Goal: Task Accomplishment & Management: Manage account settings

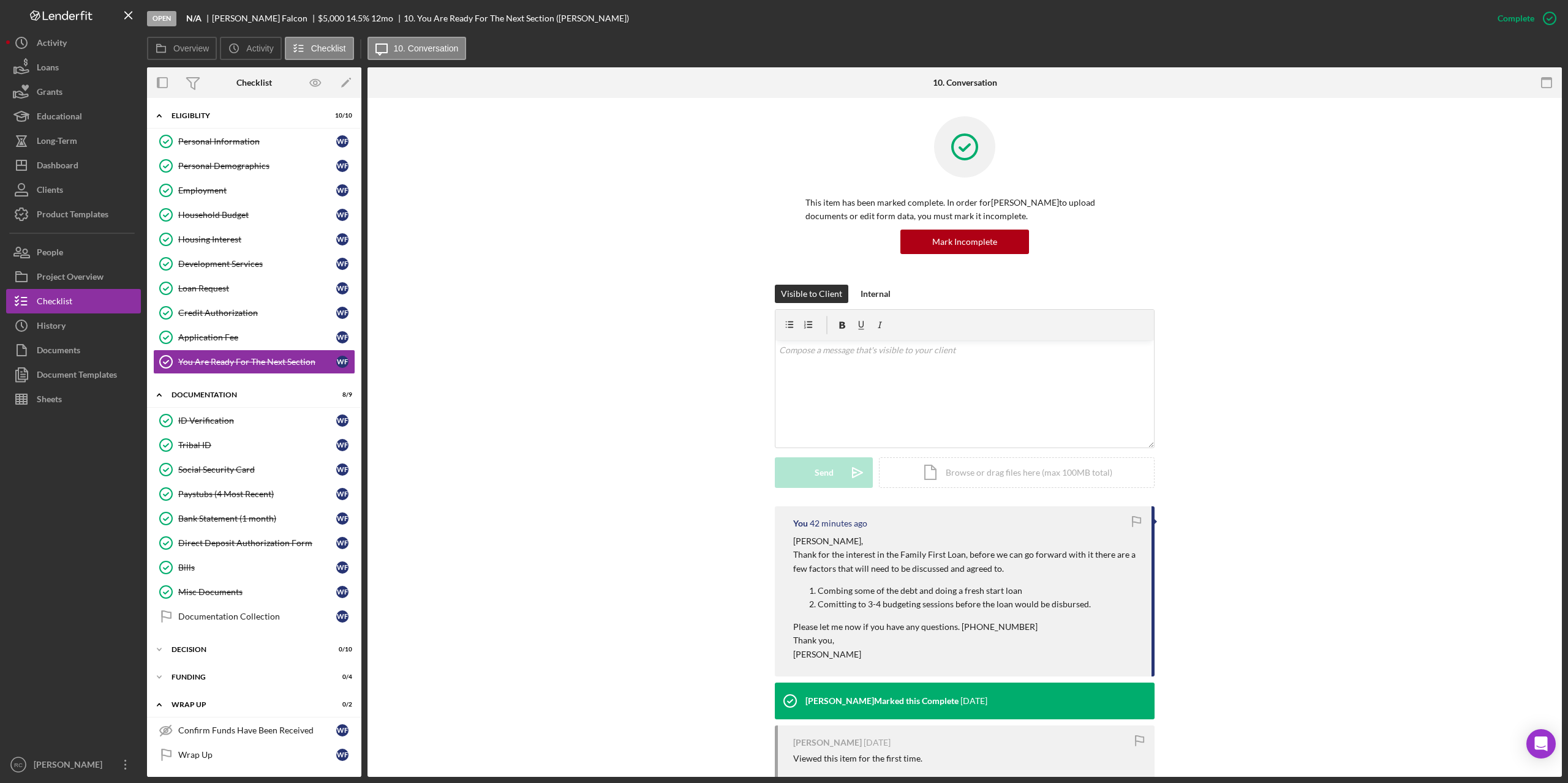
scroll to position [30, 0]
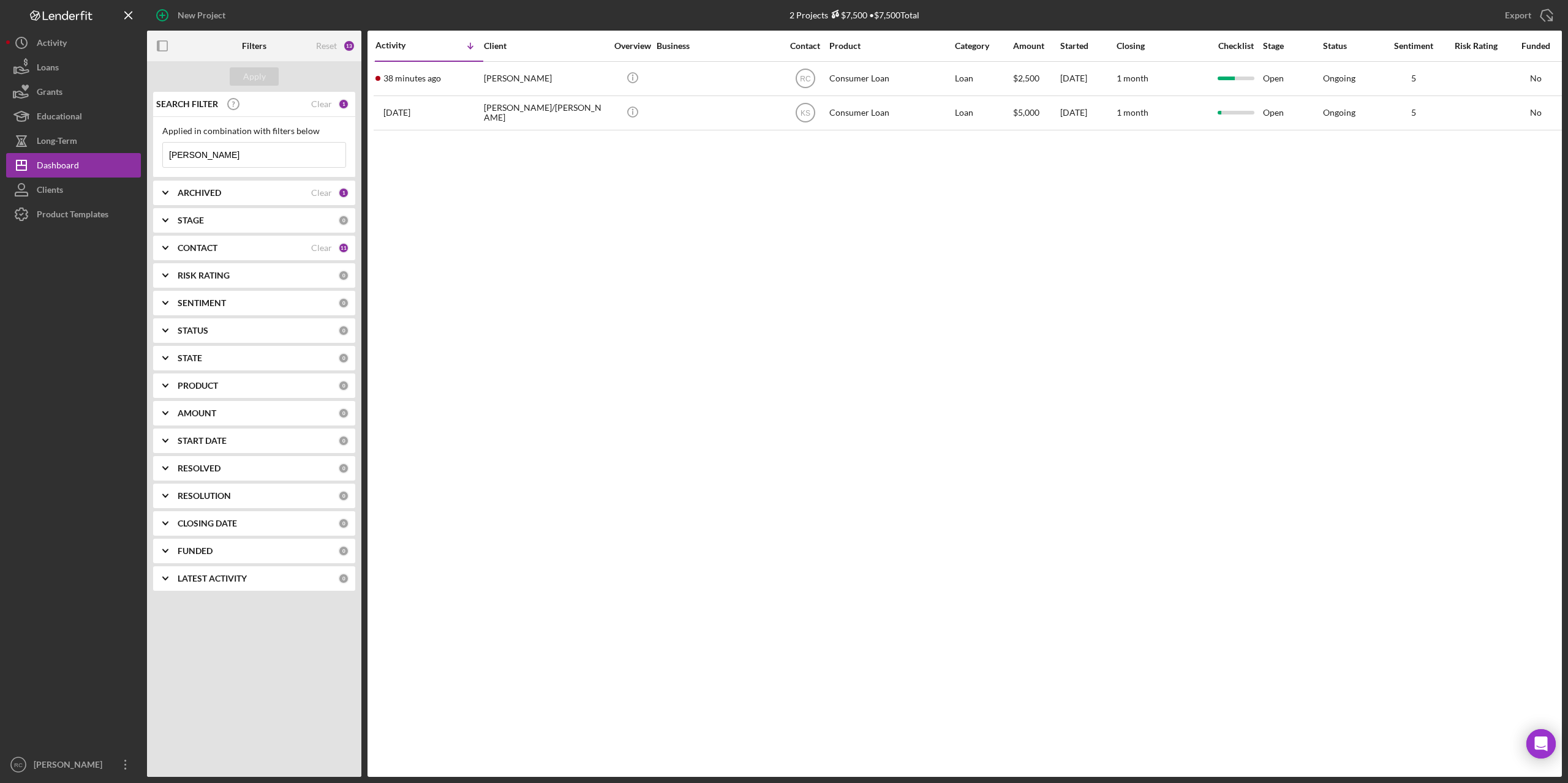
click at [210, 155] on input "mary" at bounding box center [254, 154] width 182 height 25
type input "m"
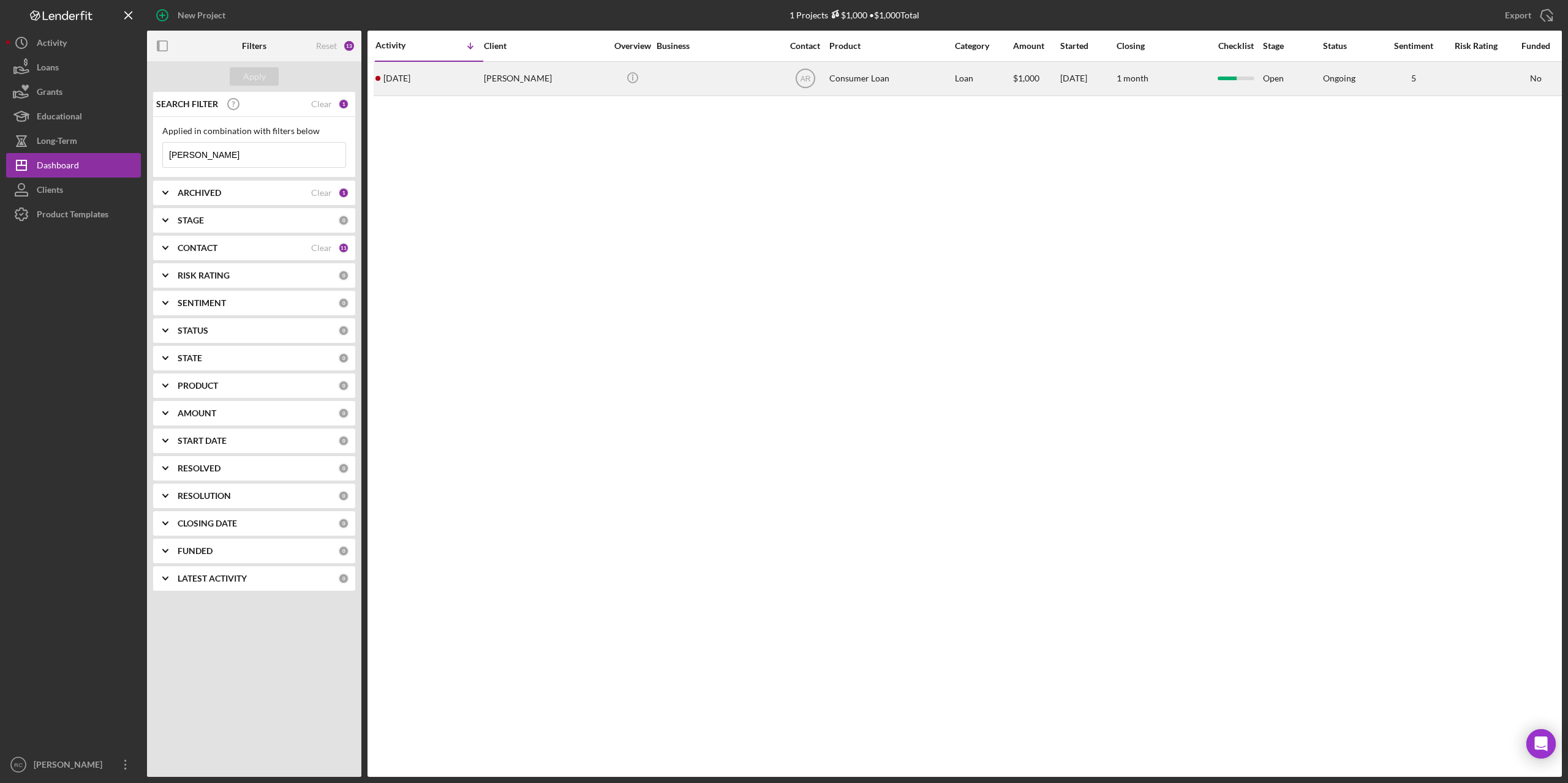
type input "selina"
click at [532, 79] on div "Selina Casarez" at bounding box center [545, 79] width 123 height 33
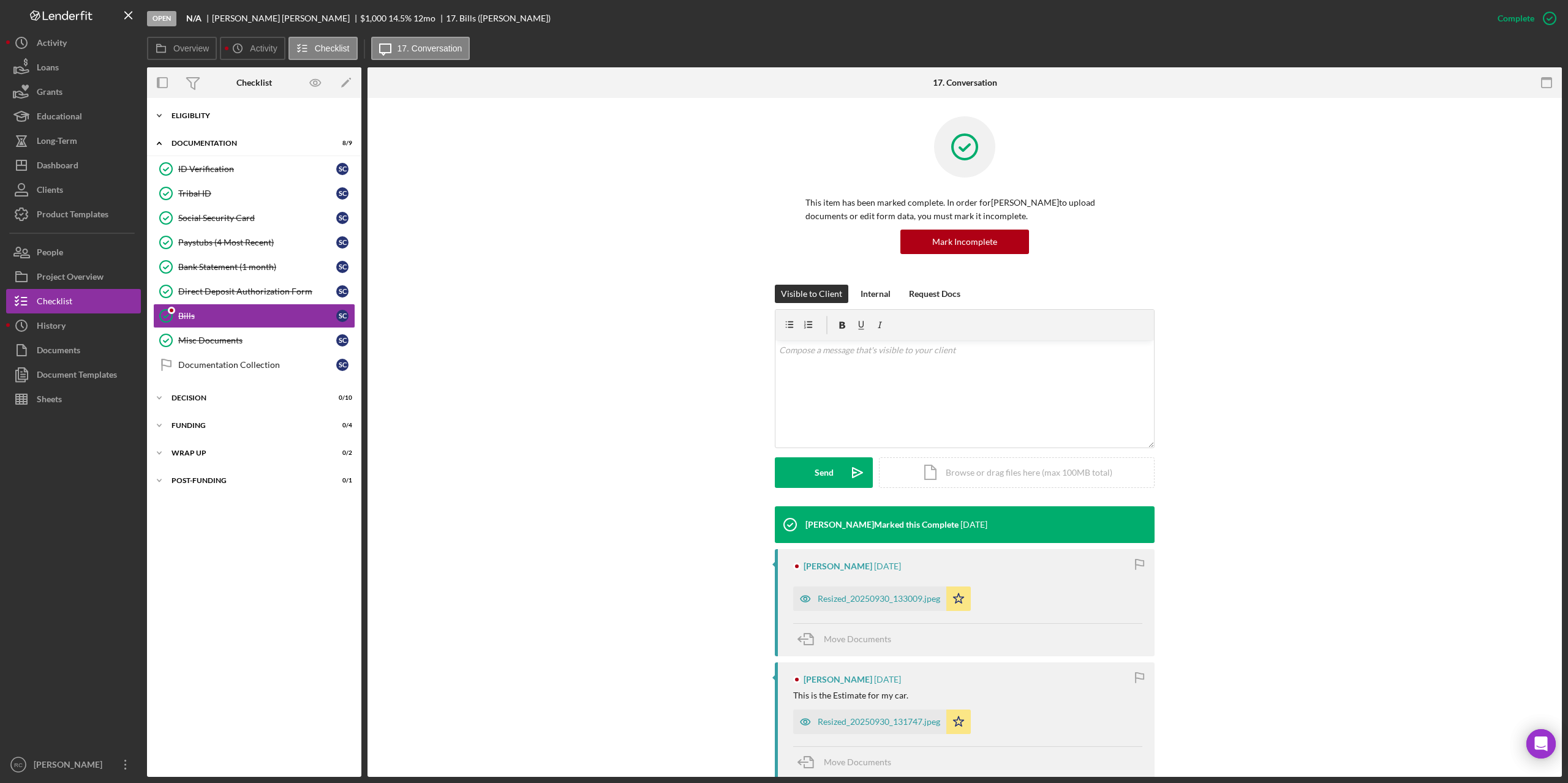
click at [200, 116] on div "Eligiblity" at bounding box center [259, 115] width 174 height 7
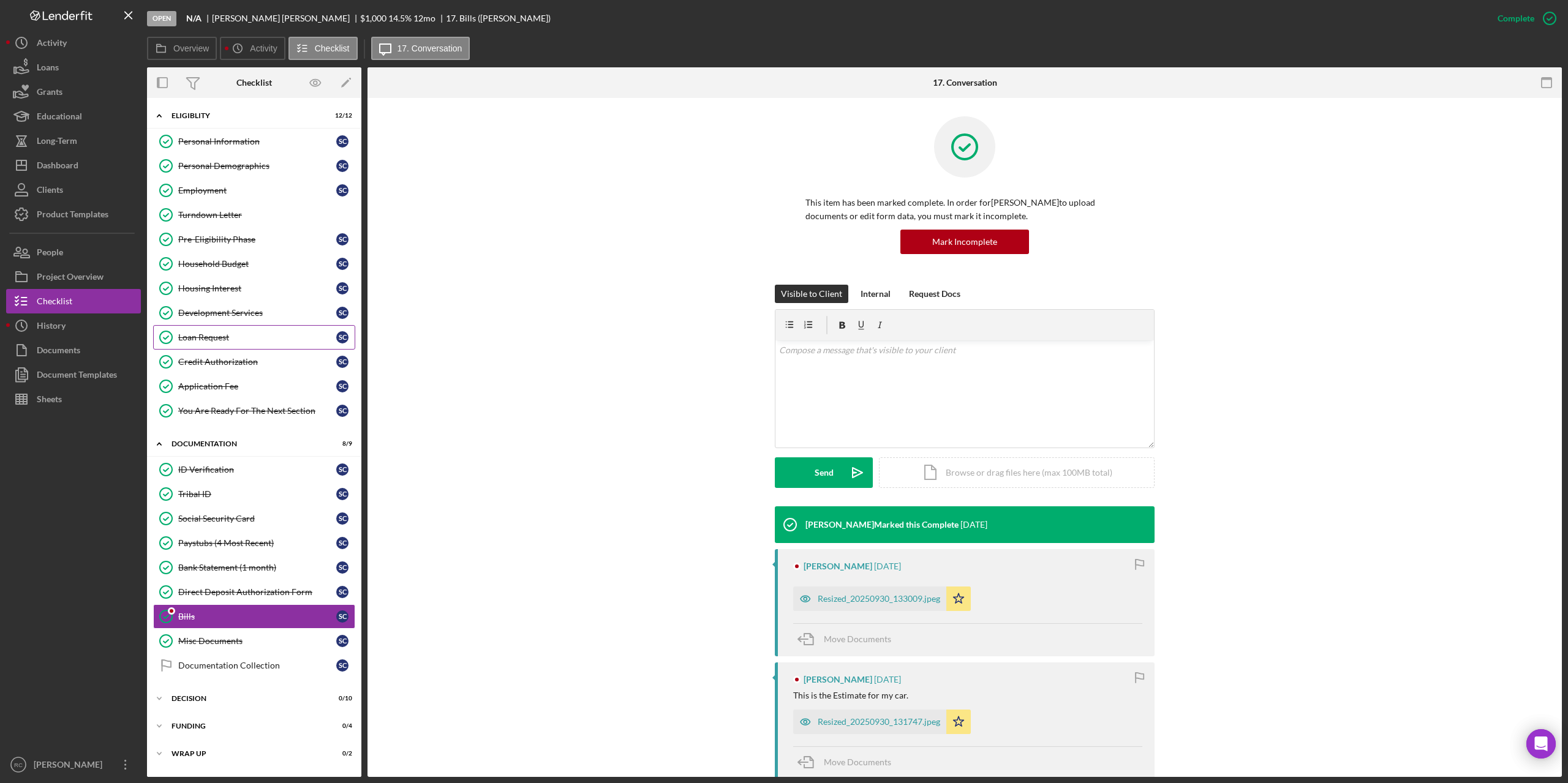
click at [218, 339] on div "Loan Request" at bounding box center [257, 337] width 158 height 10
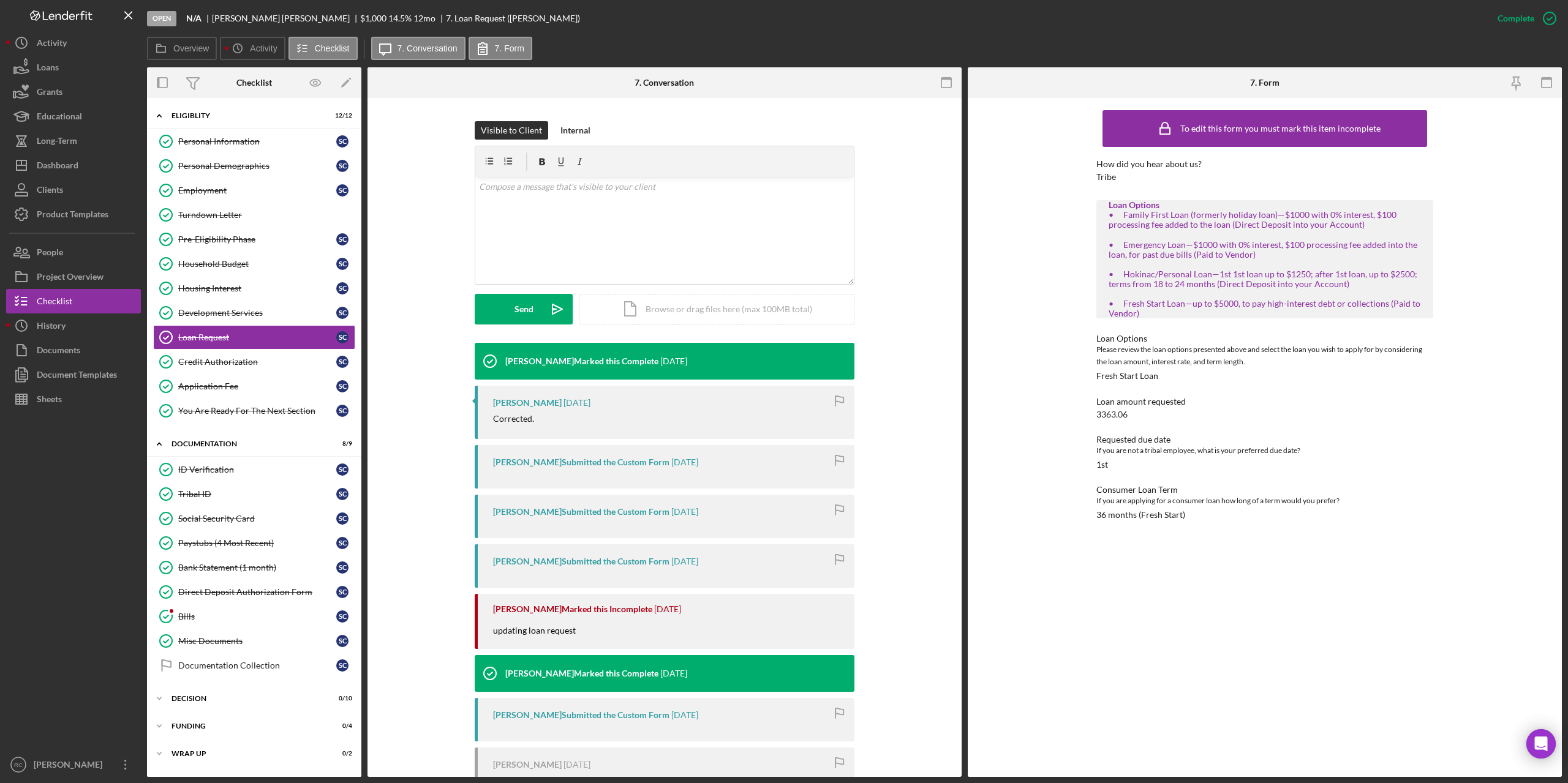
scroll to position [326, 0]
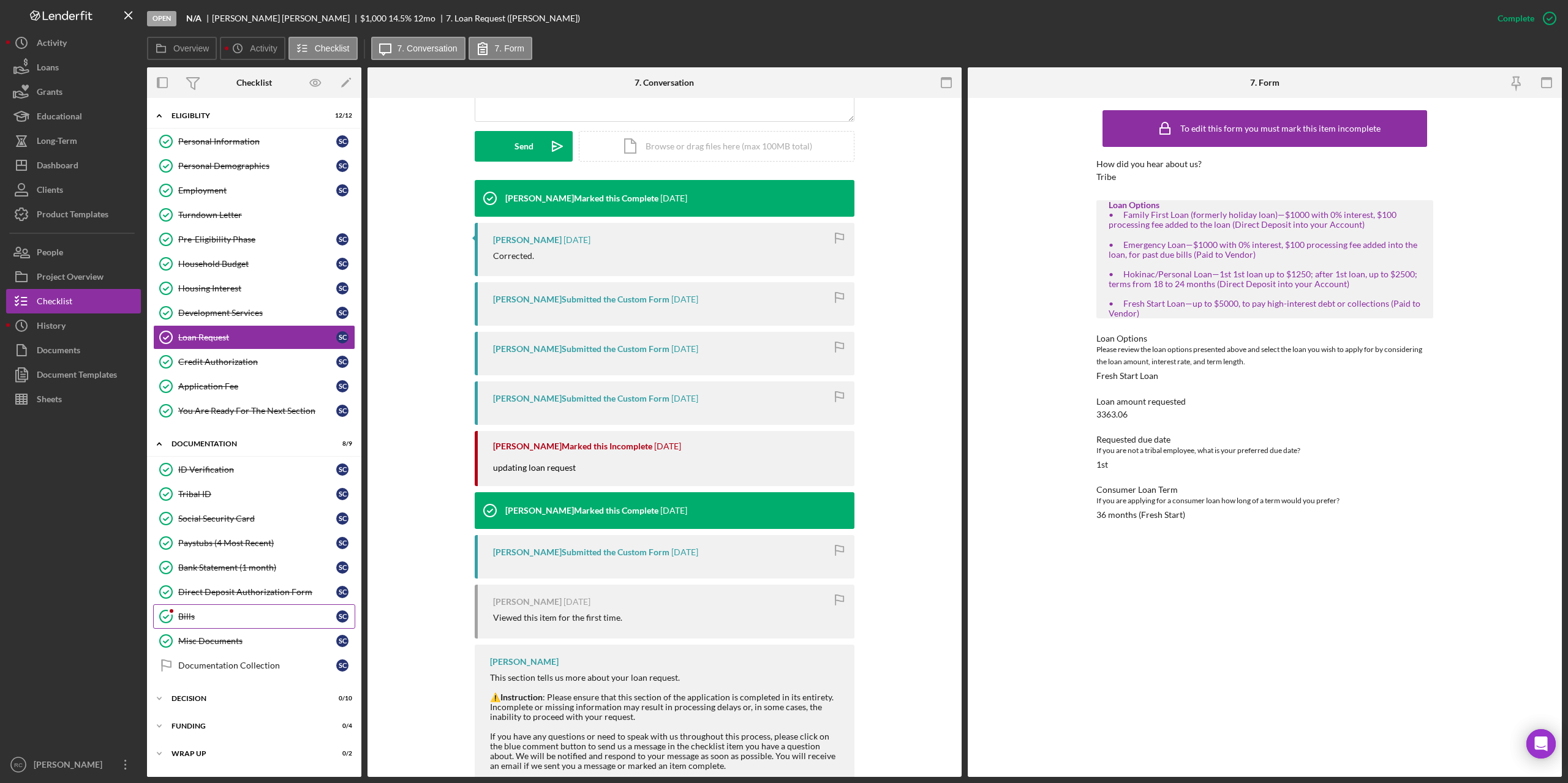
click at [189, 395] on link "Bills Bills S C" at bounding box center [254, 617] width 202 height 25
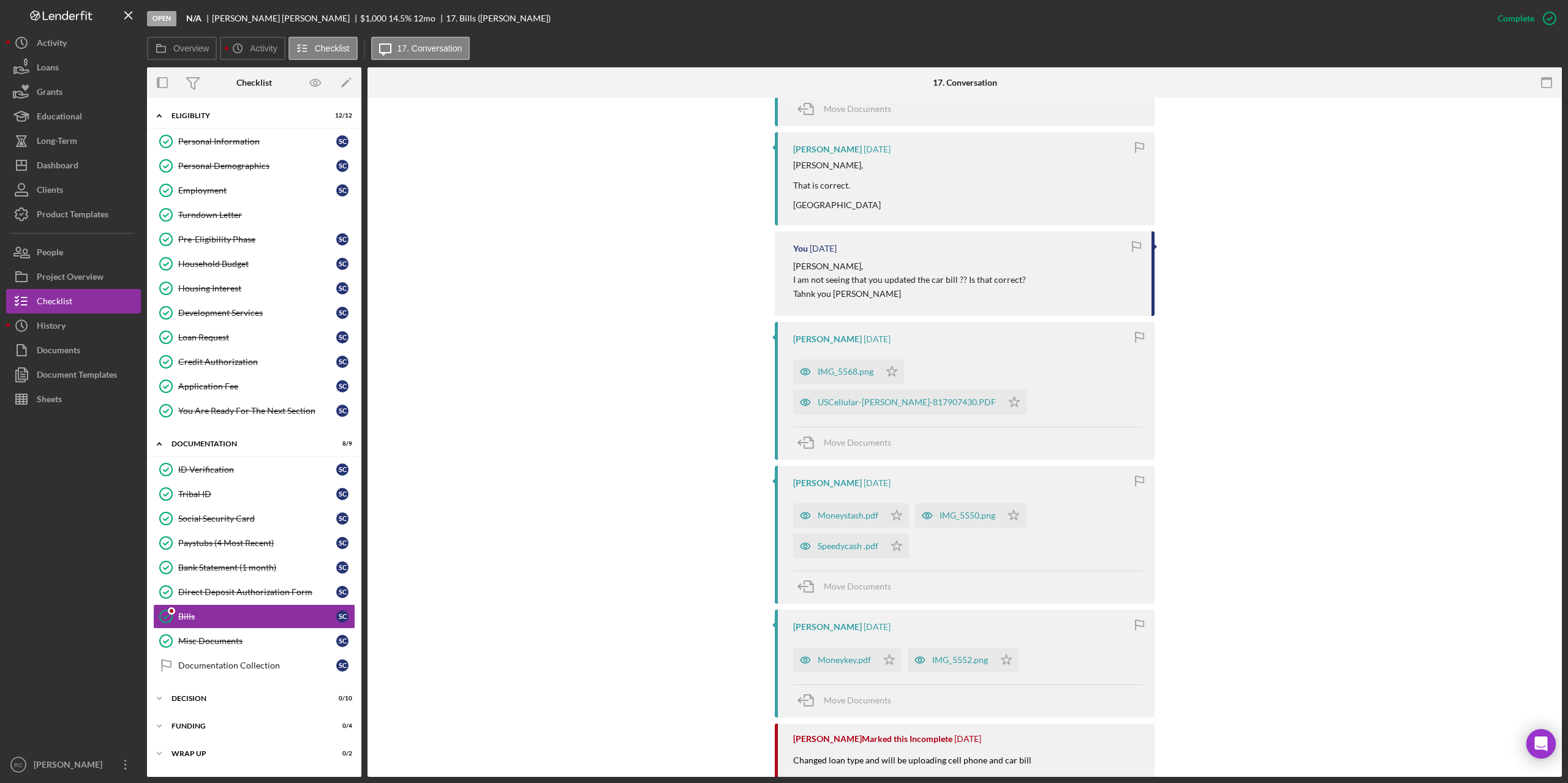
scroll to position [816, 0]
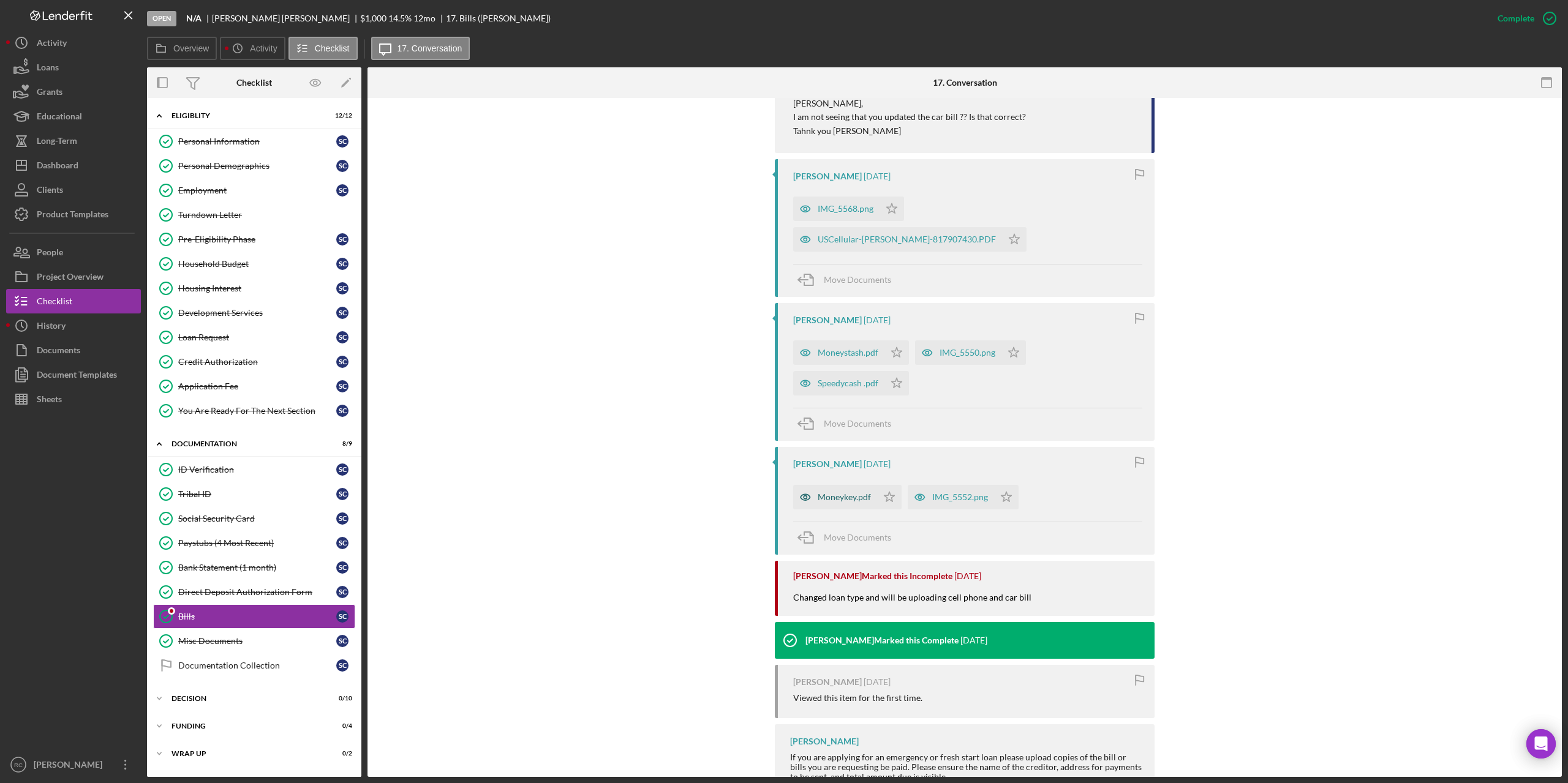
click at [782, 395] on div "Moneykey.pdf" at bounding box center [844, 497] width 53 height 10
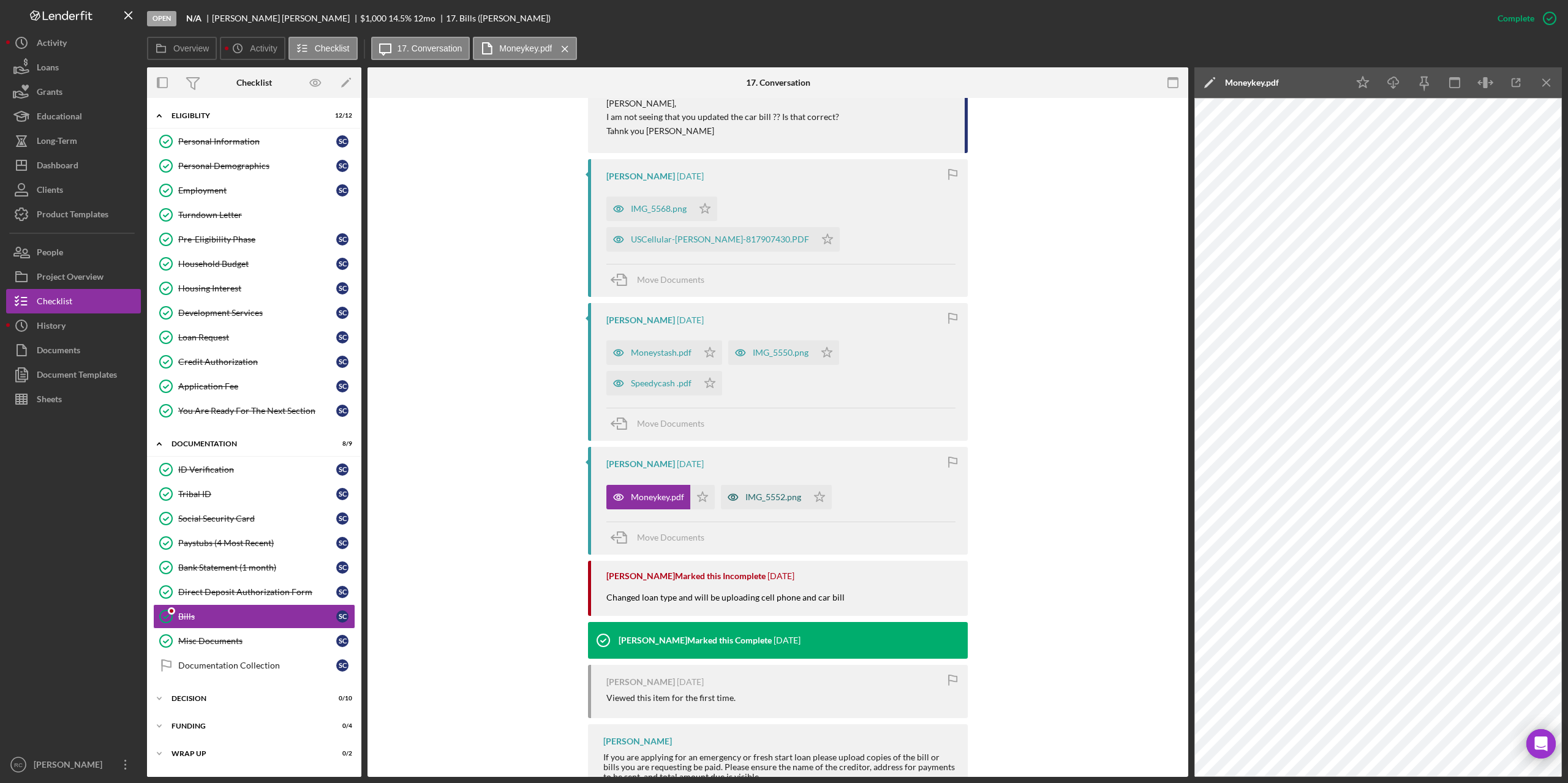
click at [782, 395] on div "IMG_5552.png" at bounding box center [764, 497] width 87 height 25
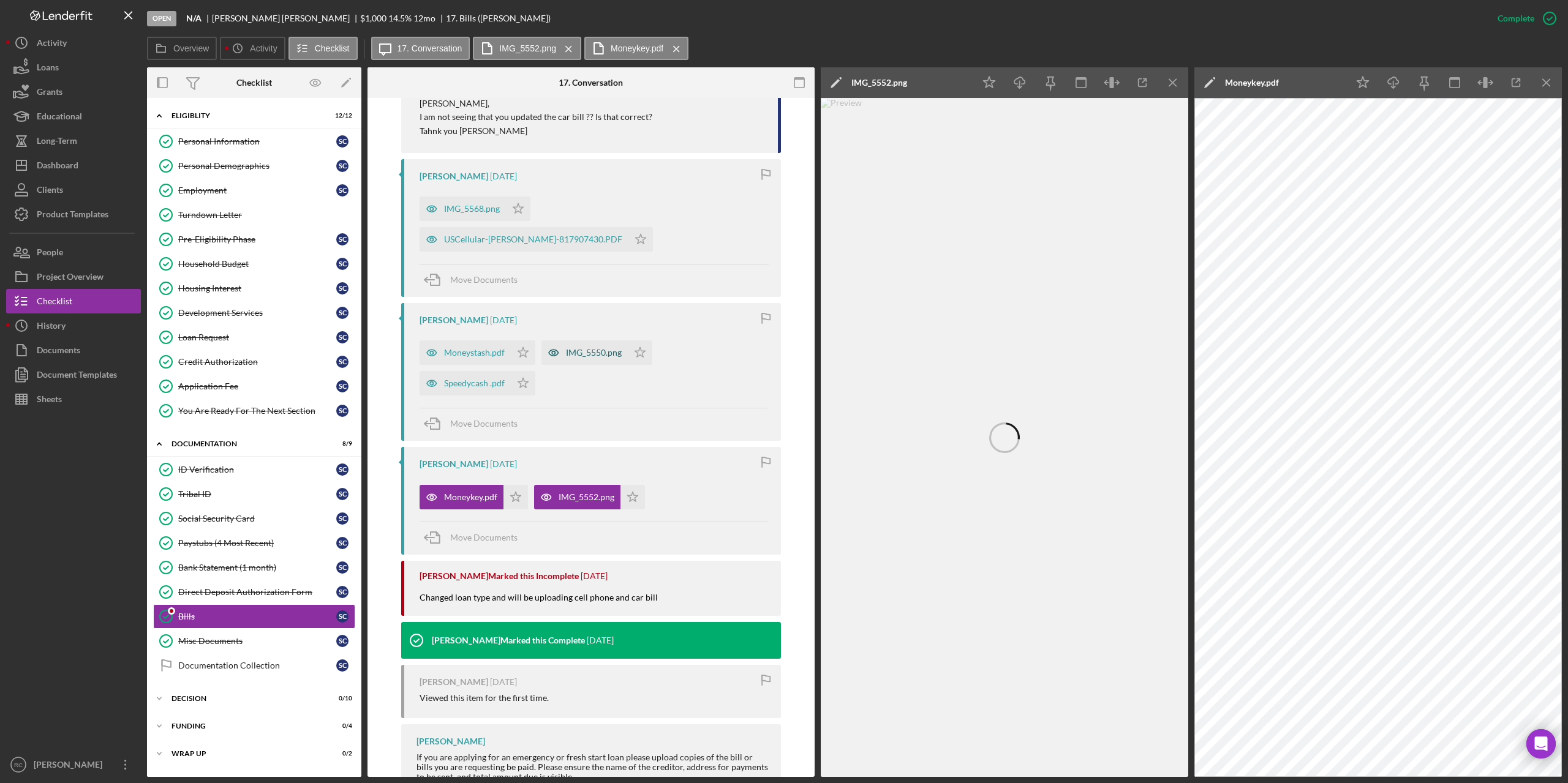
click at [570, 340] on div "IMG_5550.png" at bounding box center [585, 352] width 87 height 25
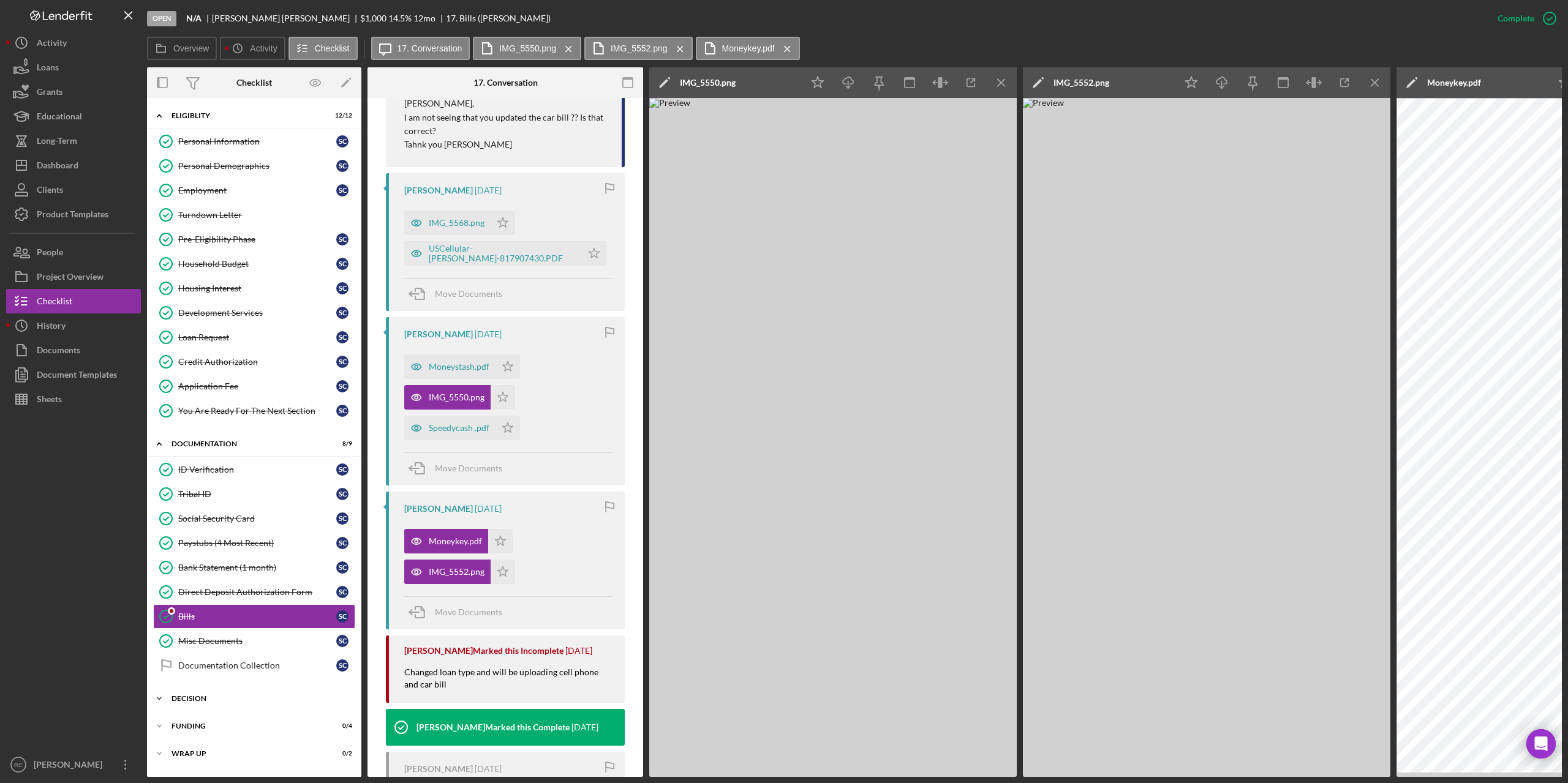
click at [197, 395] on div "Icon/Expander Decision 0 / 10" at bounding box center [254, 698] width 214 height 25
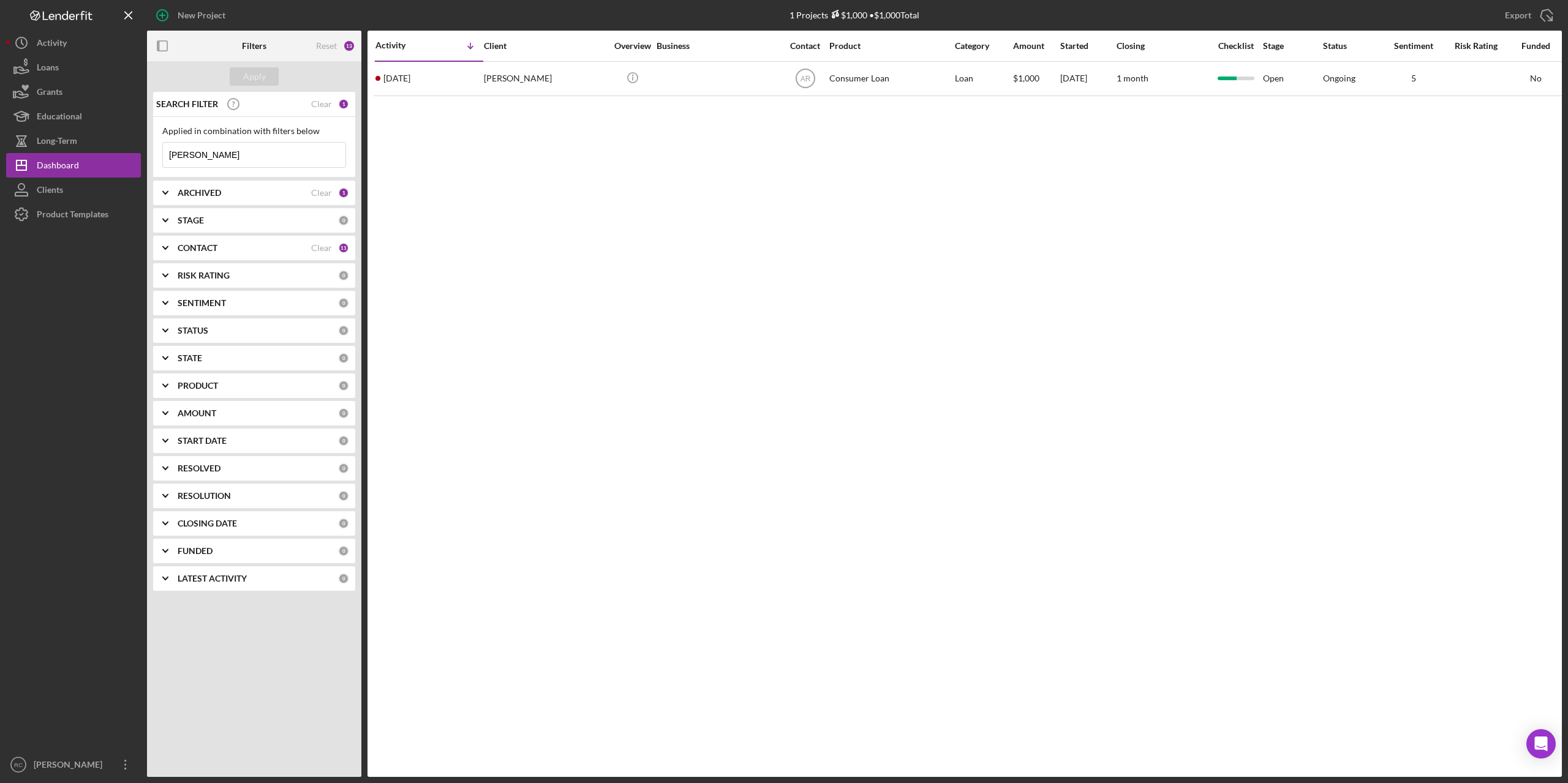
click at [204, 155] on input "selina" at bounding box center [254, 154] width 182 height 25
type input "s"
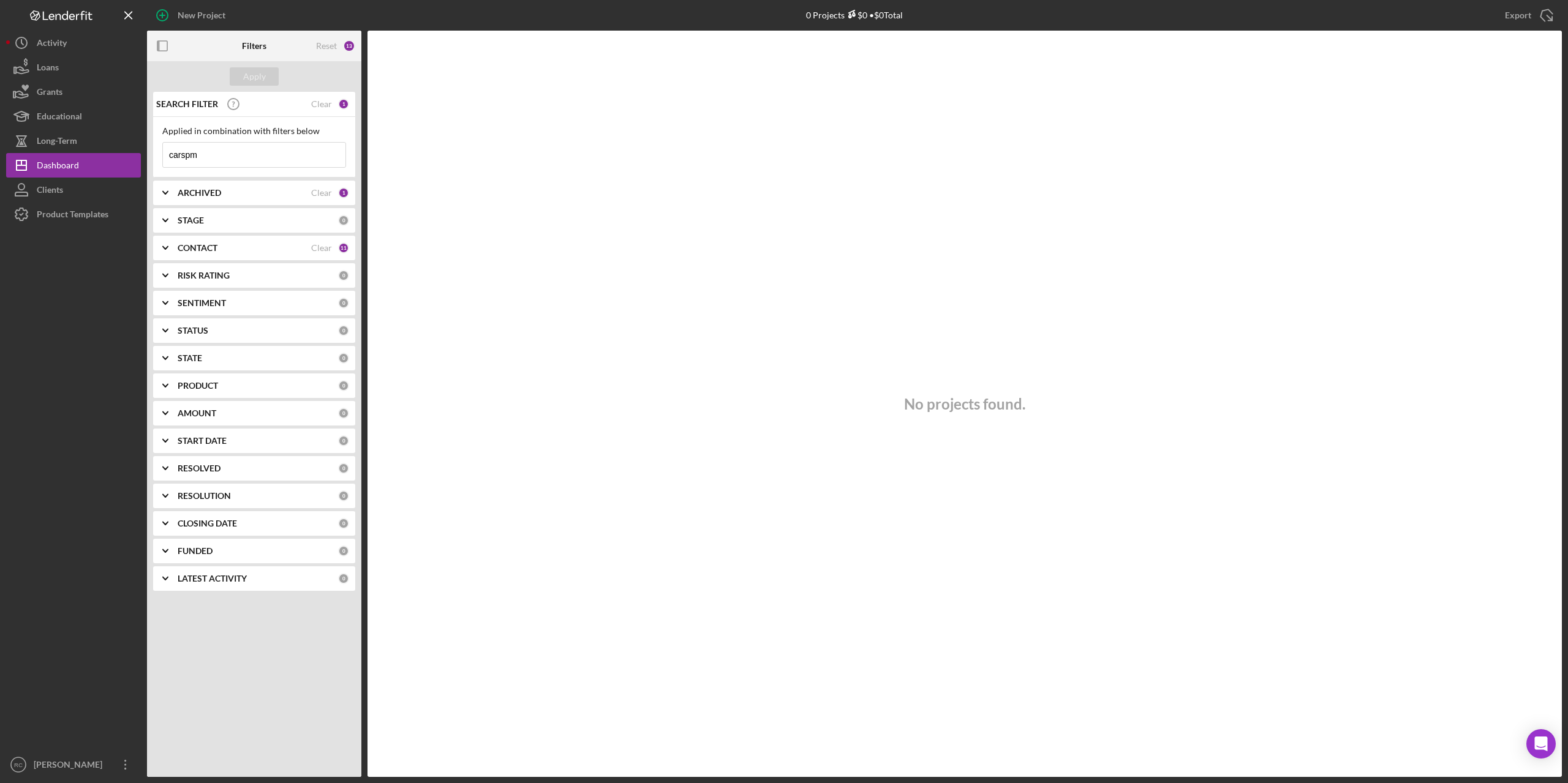
click at [202, 157] on input "carspm" at bounding box center [254, 154] width 182 height 25
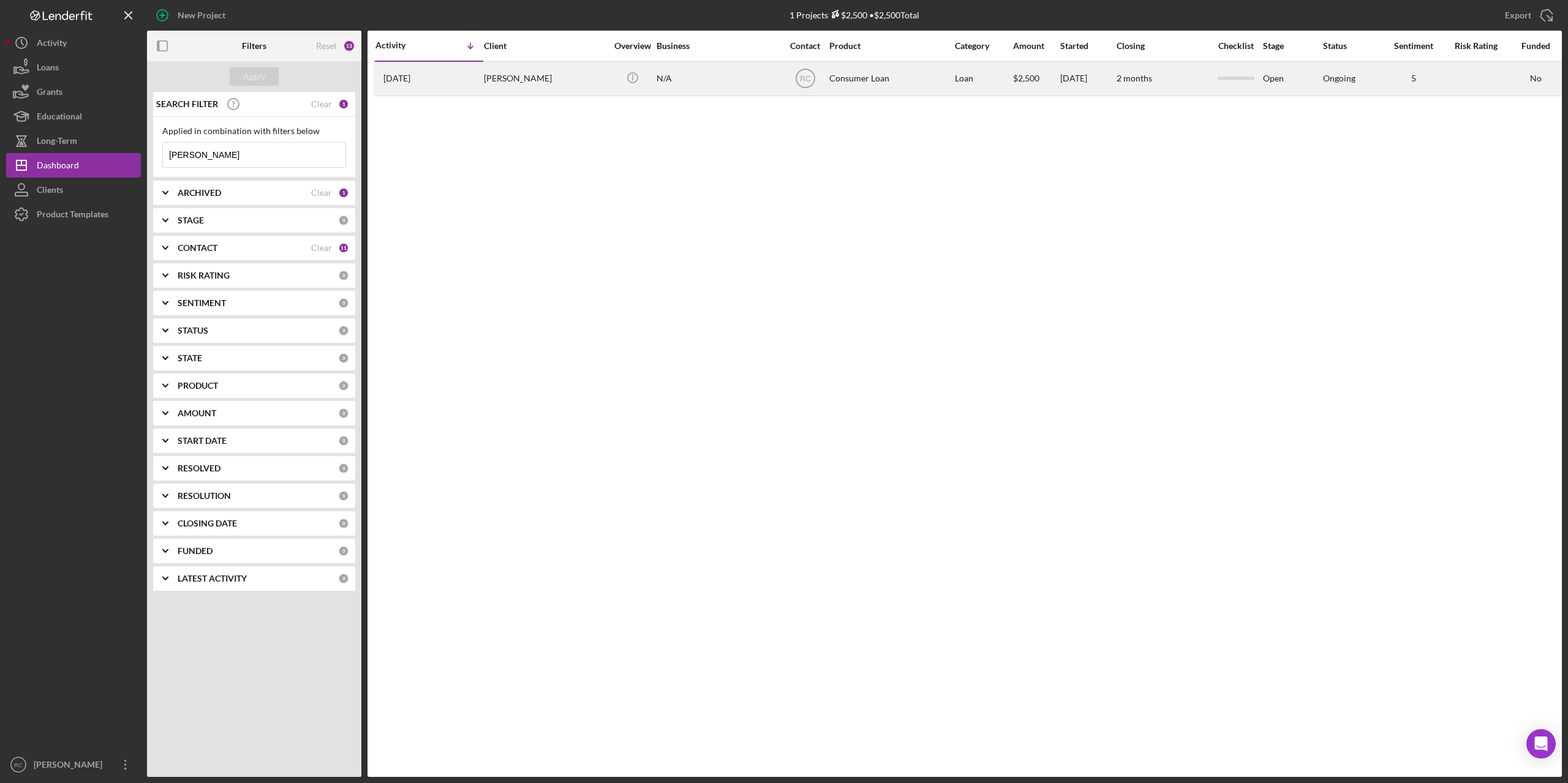
type input "carson"
click at [540, 80] on div "Carson Funmaker" at bounding box center [545, 79] width 123 height 33
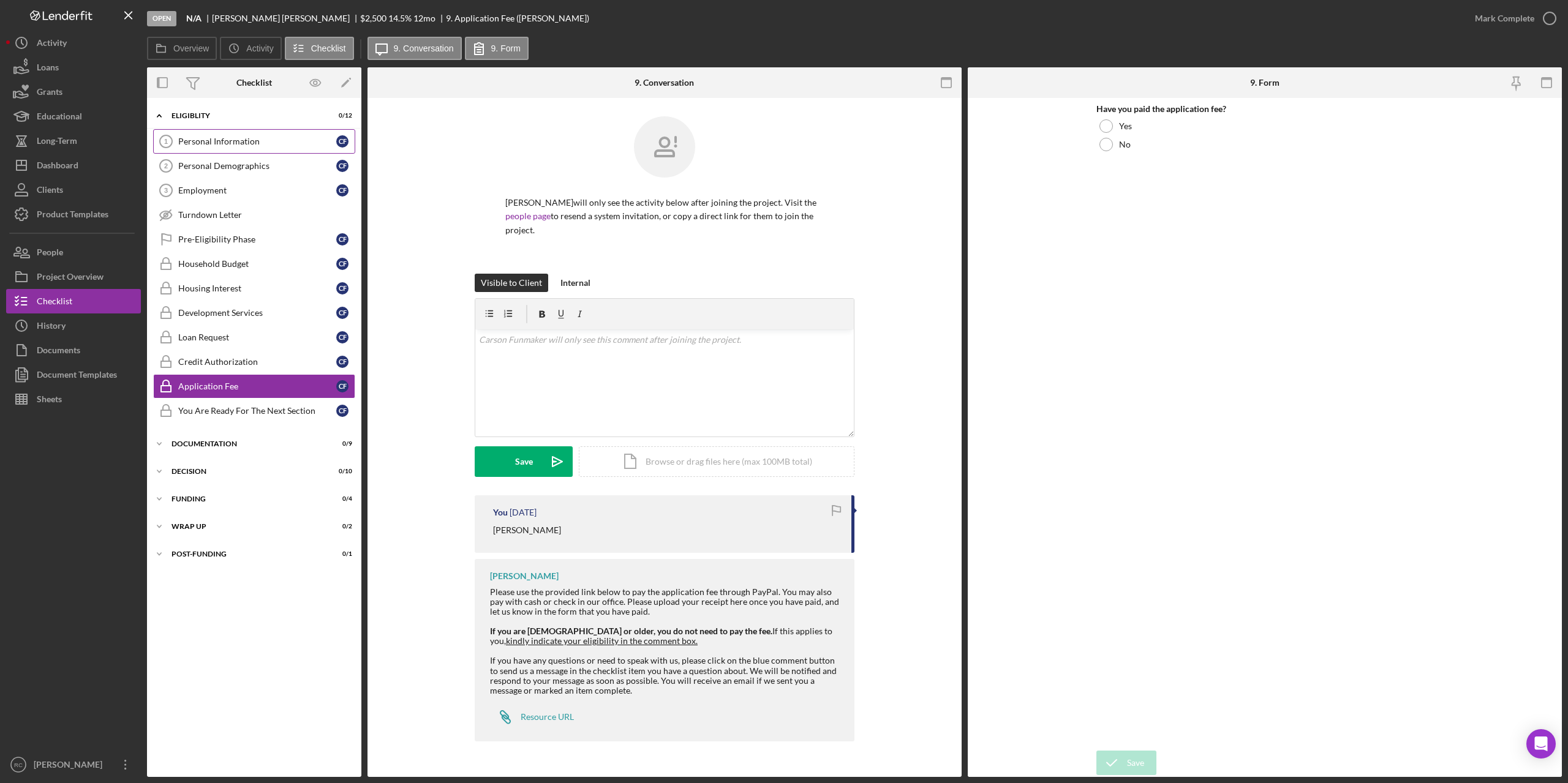
click at [240, 135] on link "Personal Information 1 Personal Information C F" at bounding box center [254, 141] width 202 height 25
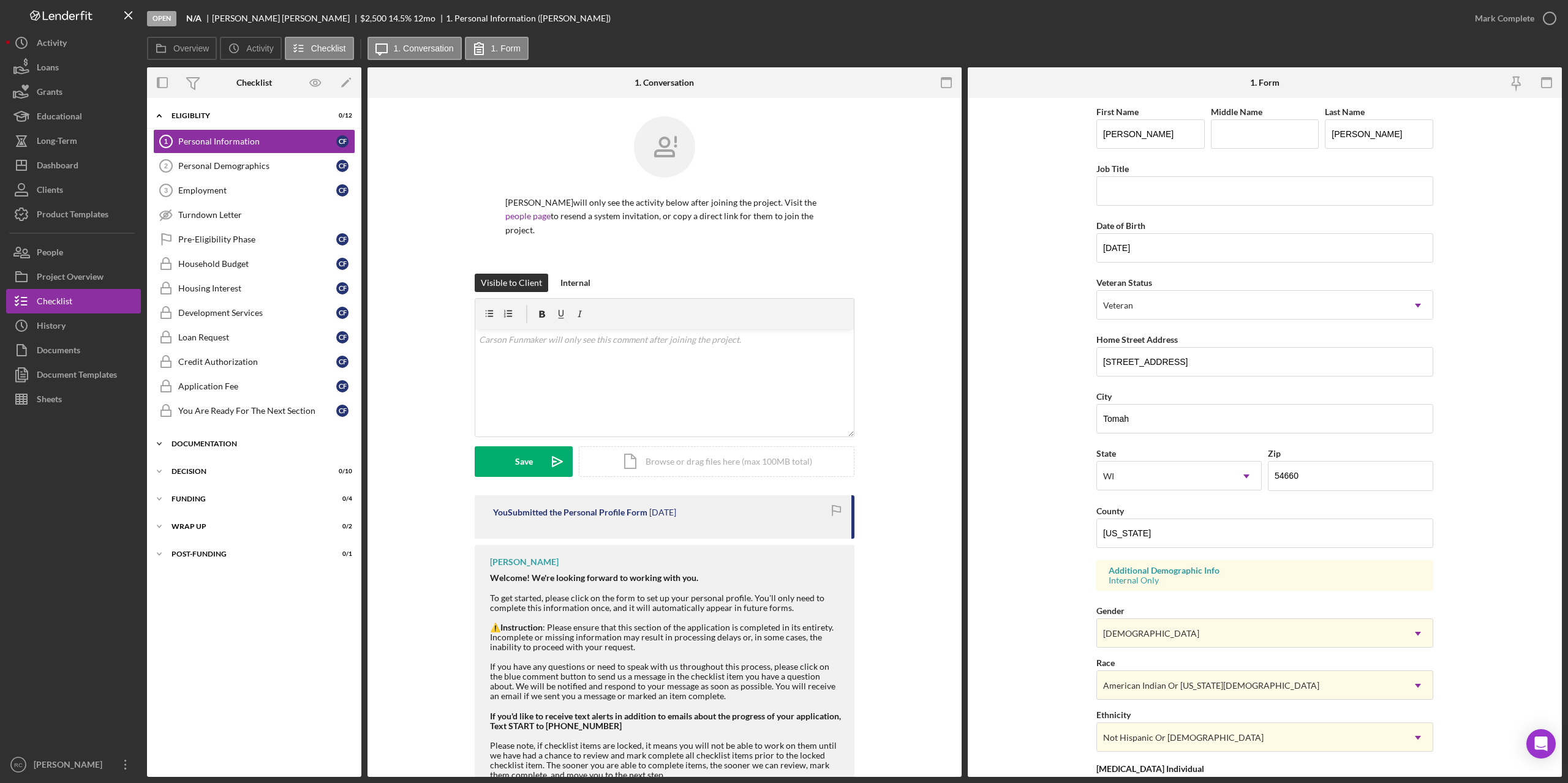
click at [200, 442] on div "Documentation" at bounding box center [259, 443] width 174 height 7
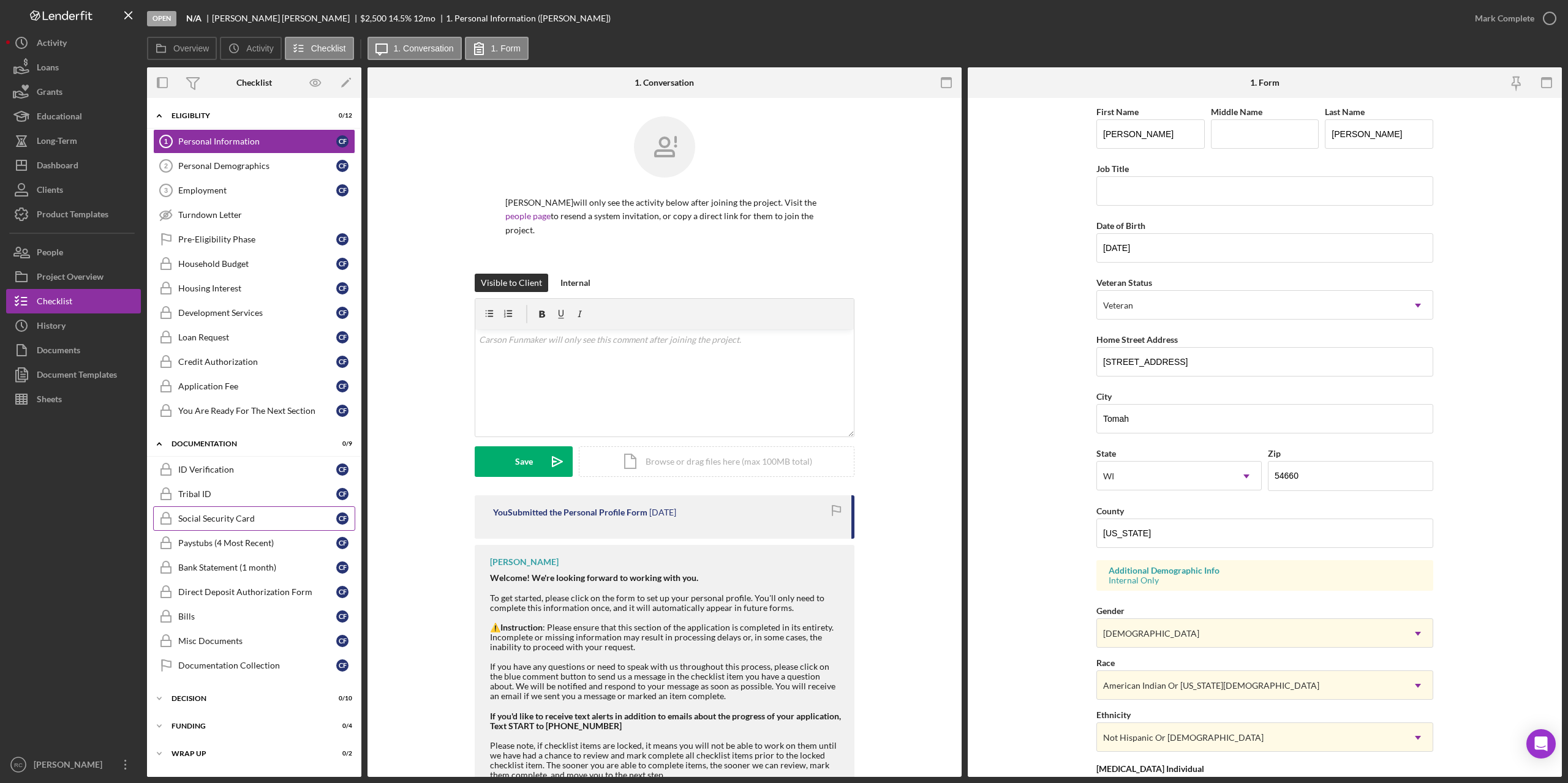
click at [210, 521] on div "Social Security Card" at bounding box center [257, 519] width 158 height 10
